Goal: Task Accomplishment & Management: Manage account settings

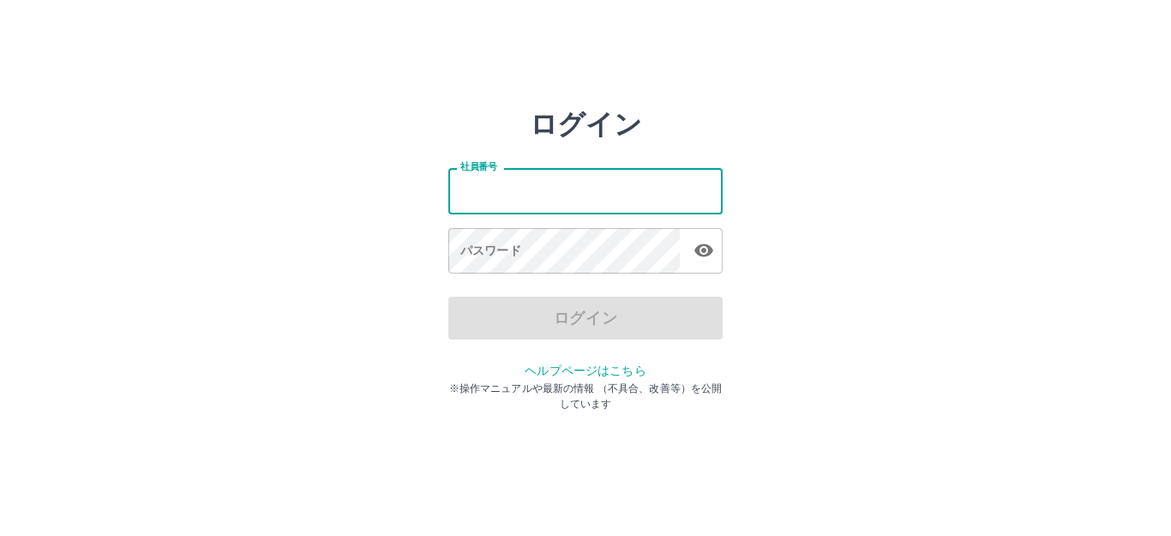
drag, startPoint x: 0, startPoint y: 0, endPoint x: 611, endPoint y: 204, distance: 644.2
click at [611, 204] on input "社員番号" at bounding box center [585, 190] width 274 height 45
type input "*******"
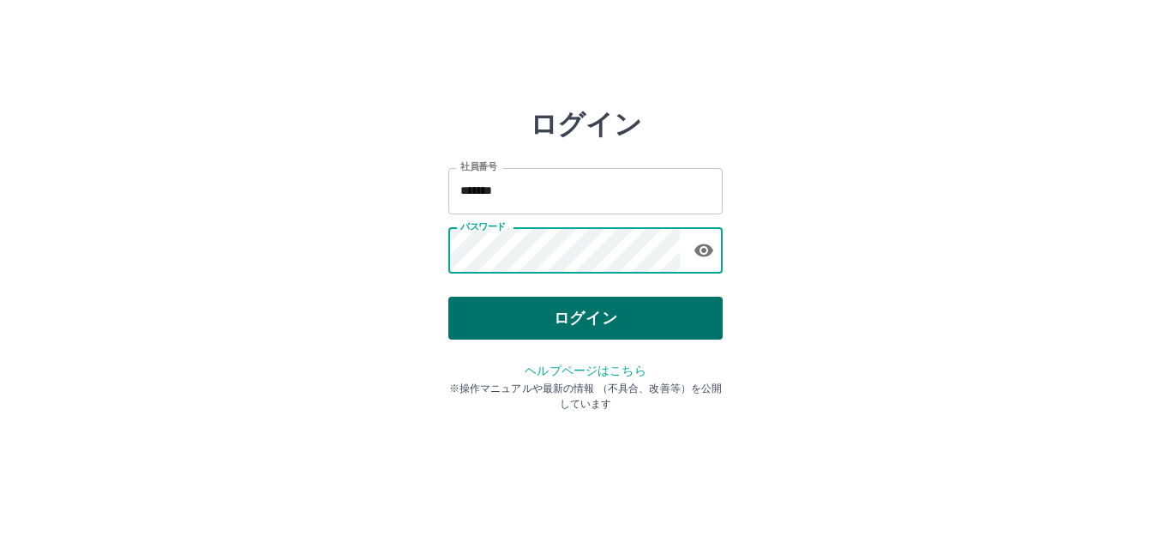
click at [598, 326] on button "ログイン" at bounding box center [585, 318] width 274 height 43
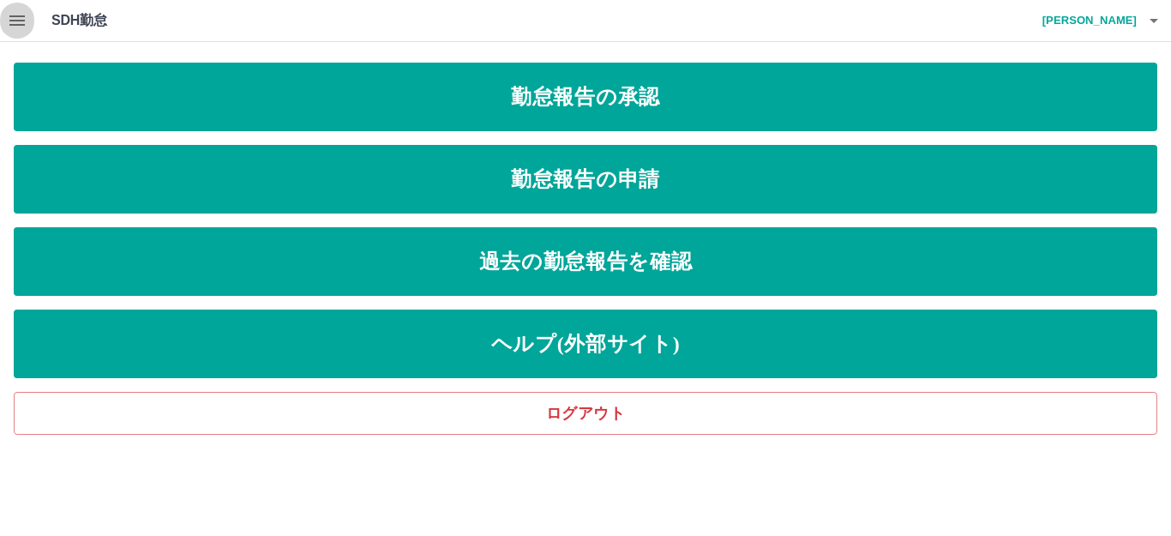
click at [14, 24] on icon "button" at bounding box center [16, 20] width 15 height 10
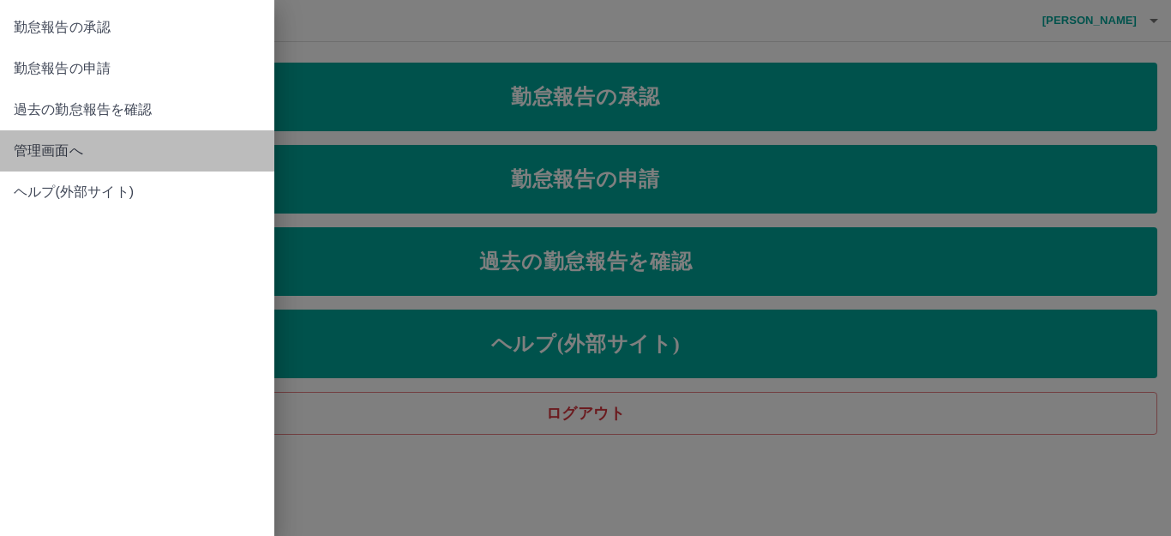
click at [12, 142] on link "管理画面へ" at bounding box center [137, 150] width 274 height 41
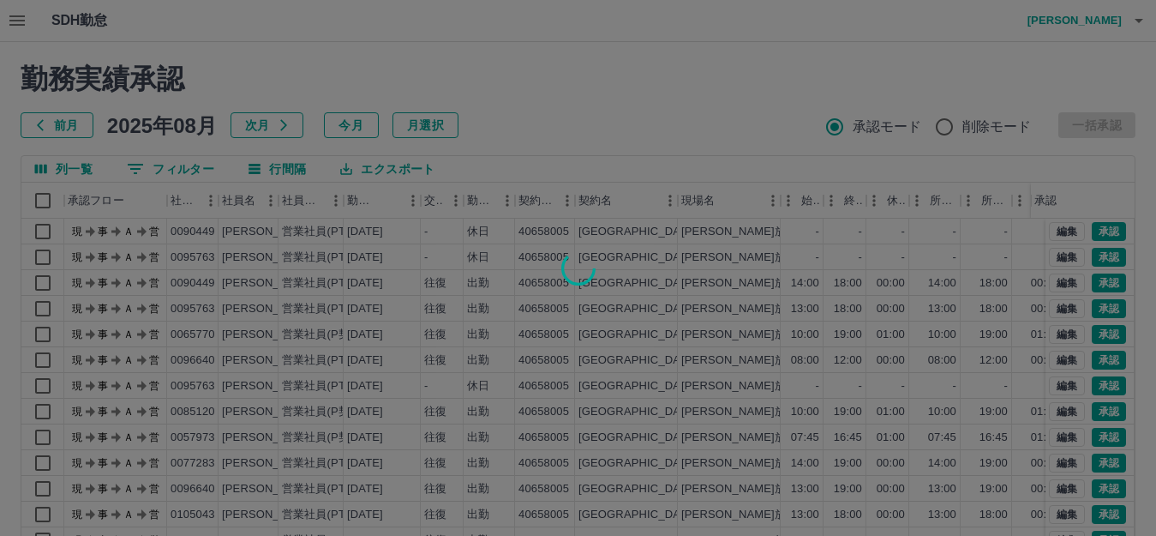
click at [140, 169] on div at bounding box center [578, 268] width 1156 height 536
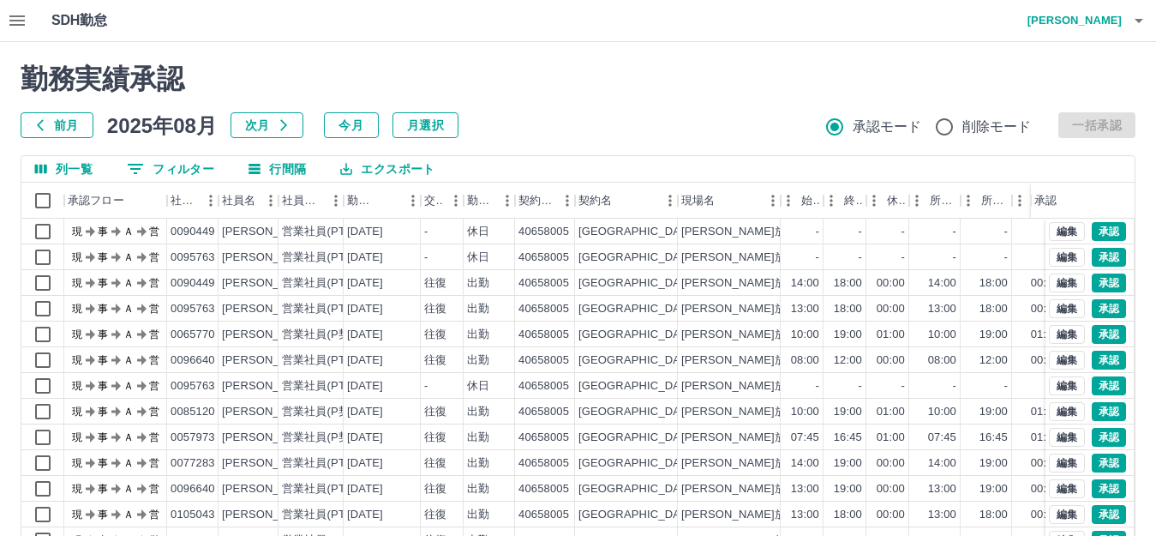
click at [137, 171] on icon "フィルター表示" at bounding box center [135, 169] width 21 height 21
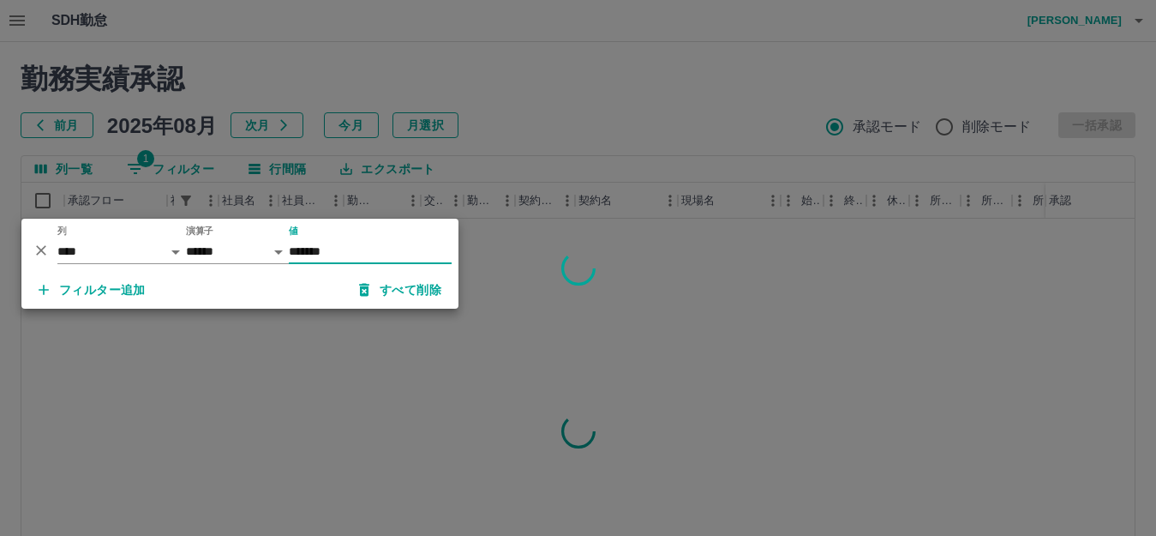
type input "*******"
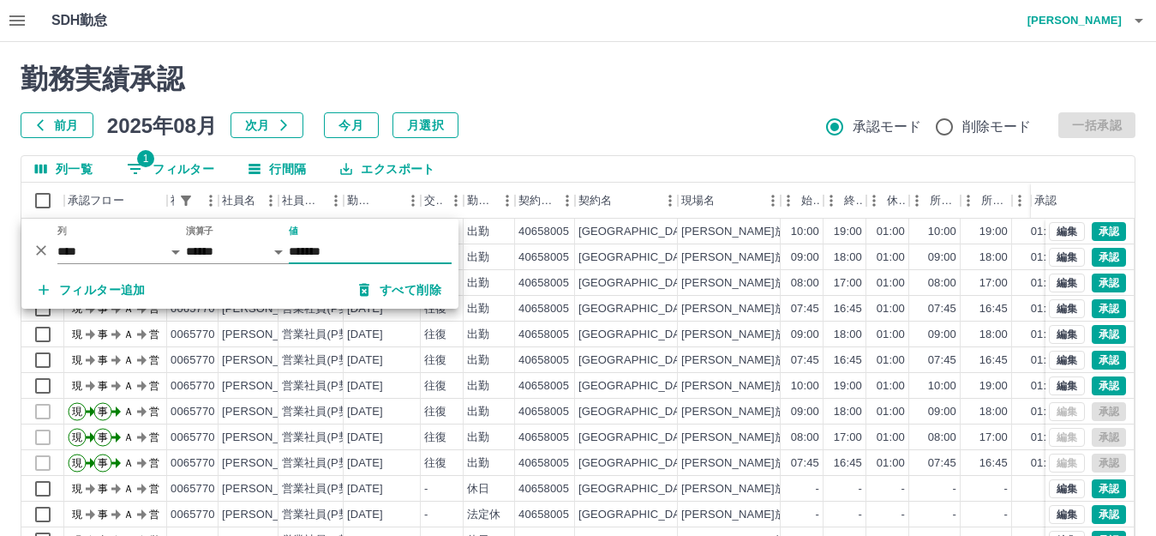
click at [614, 78] on h2 "勤務実績承認" at bounding box center [578, 79] width 1115 height 33
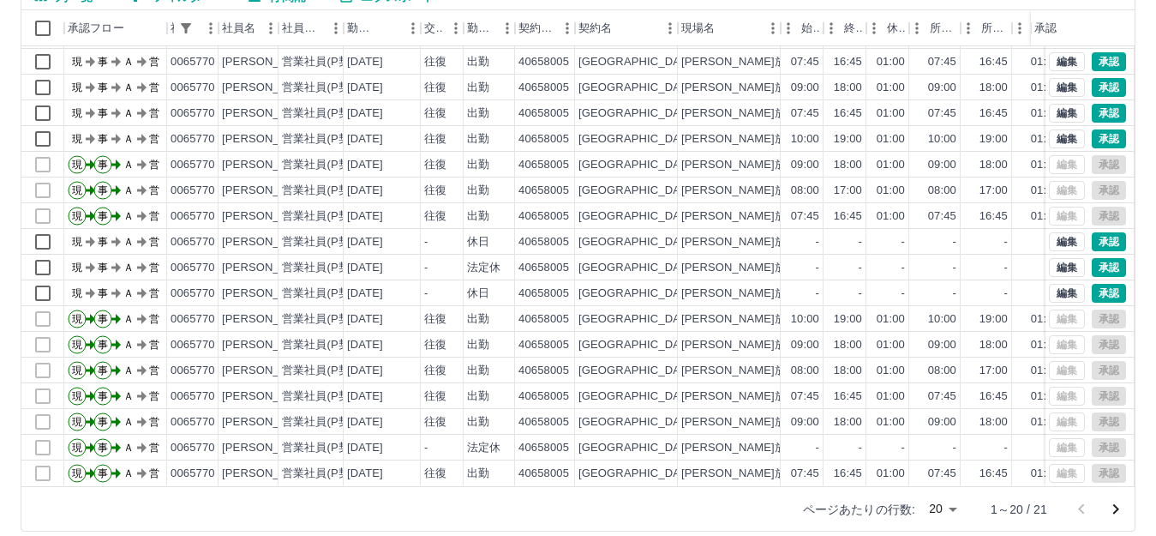
scroll to position [189, 0]
